Goal: Task Accomplishment & Management: Complete application form

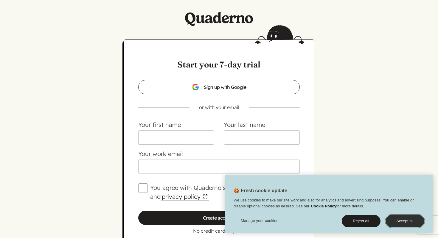
click at [397, 218] on button "Accept all" at bounding box center [404, 221] width 39 height 13
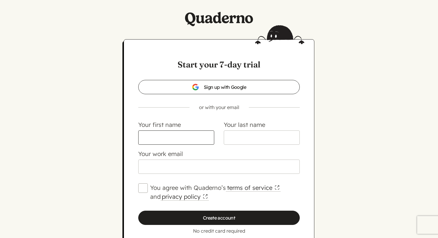
click at [188, 137] on input "Your first name" at bounding box center [176, 138] width 76 height 14
type input "[PERSON_NAME]"
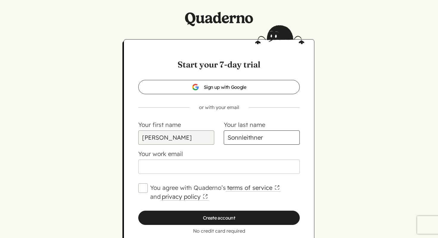
type input "Sonnleithner"
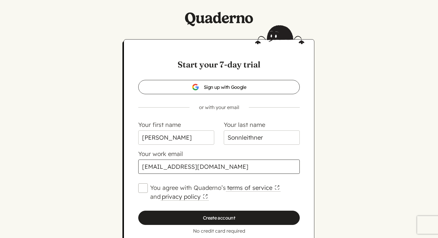
scroll to position [44, 0]
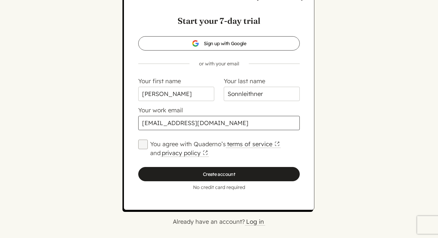
type input "[EMAIL_ADDRESS][DOMAIN_NAME]"
click at [140, 144] on input "You agree with Quaderno’s terms of service and privacy policy" at bounding box center [143, 145] width 10 height 10
checkbox input "true"
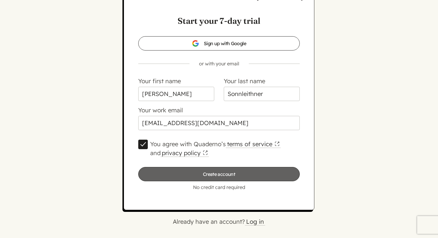
click at [161, 177] on input "Create account" at bounding box center [218, 174] width 161 height 14
type input "Please wait…"
